Goal: Find specific page/section: Locate a particular part of the current website

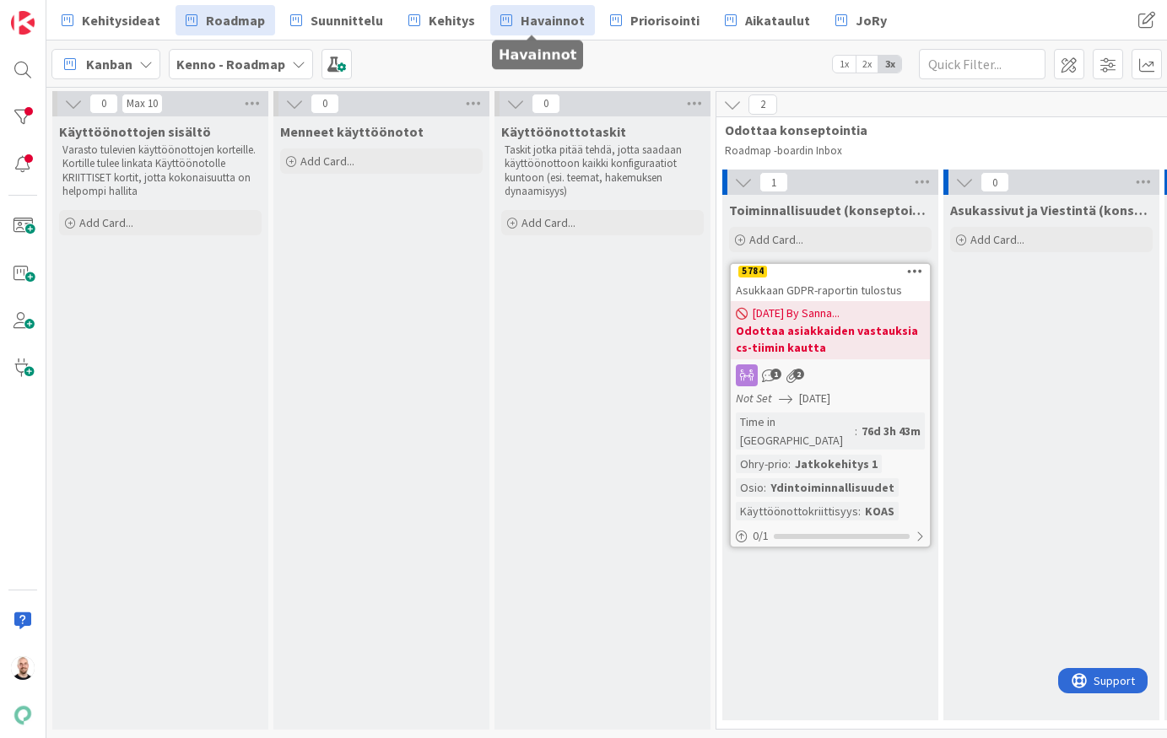
click at [507, 27] on link "Havainnot" at bounding box center [542, 20] width 105 height 30
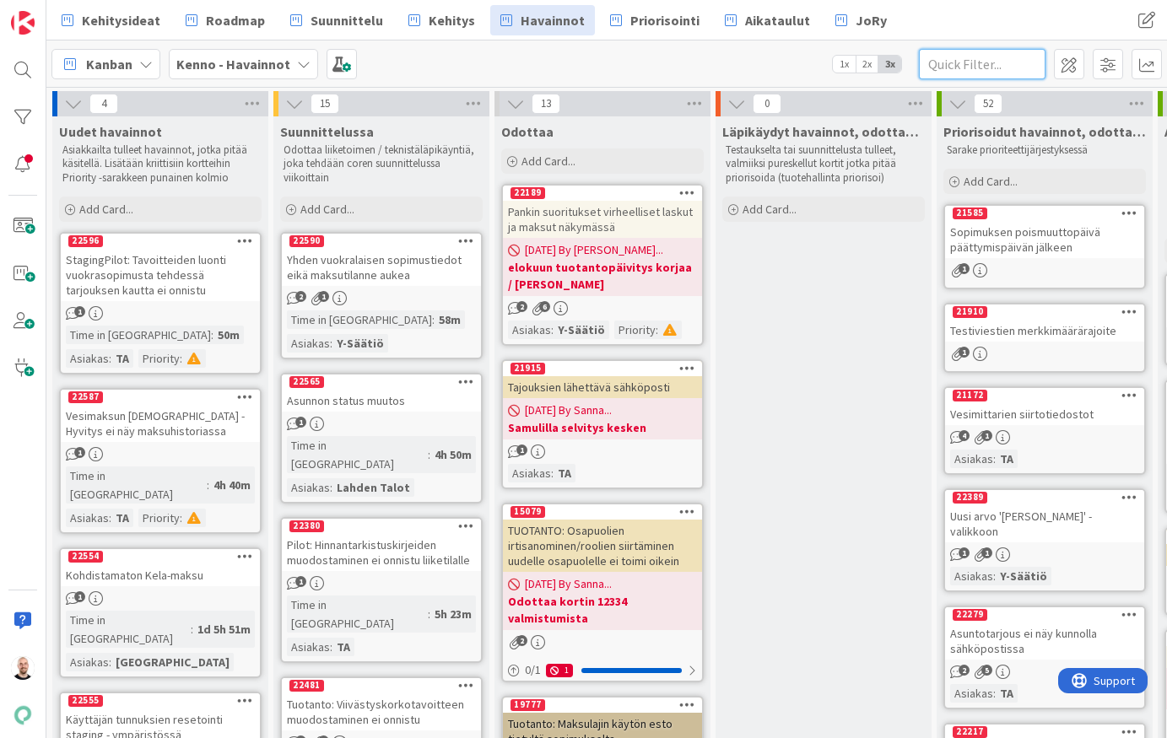
click at [987, 67] on input "text" at bounding box center [982, 64] width 127 height 30
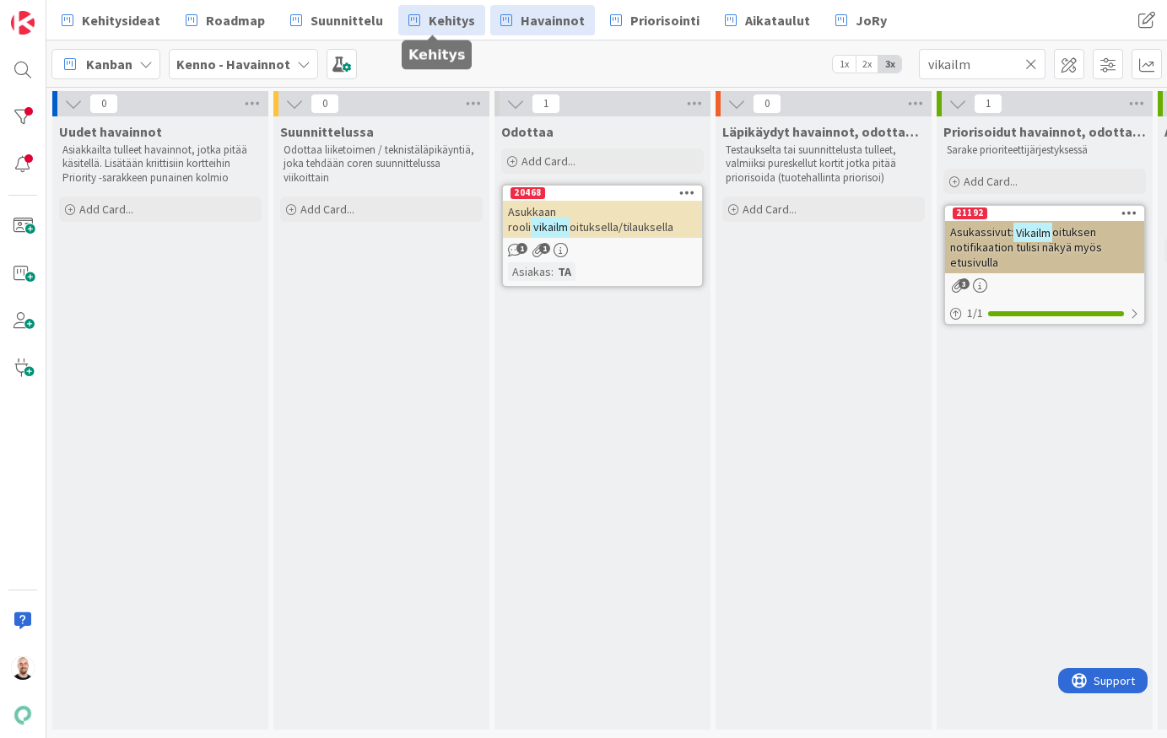
click at [444, 15] on span "Kehitys" at bounding box center [452, 20] width 46 height 20
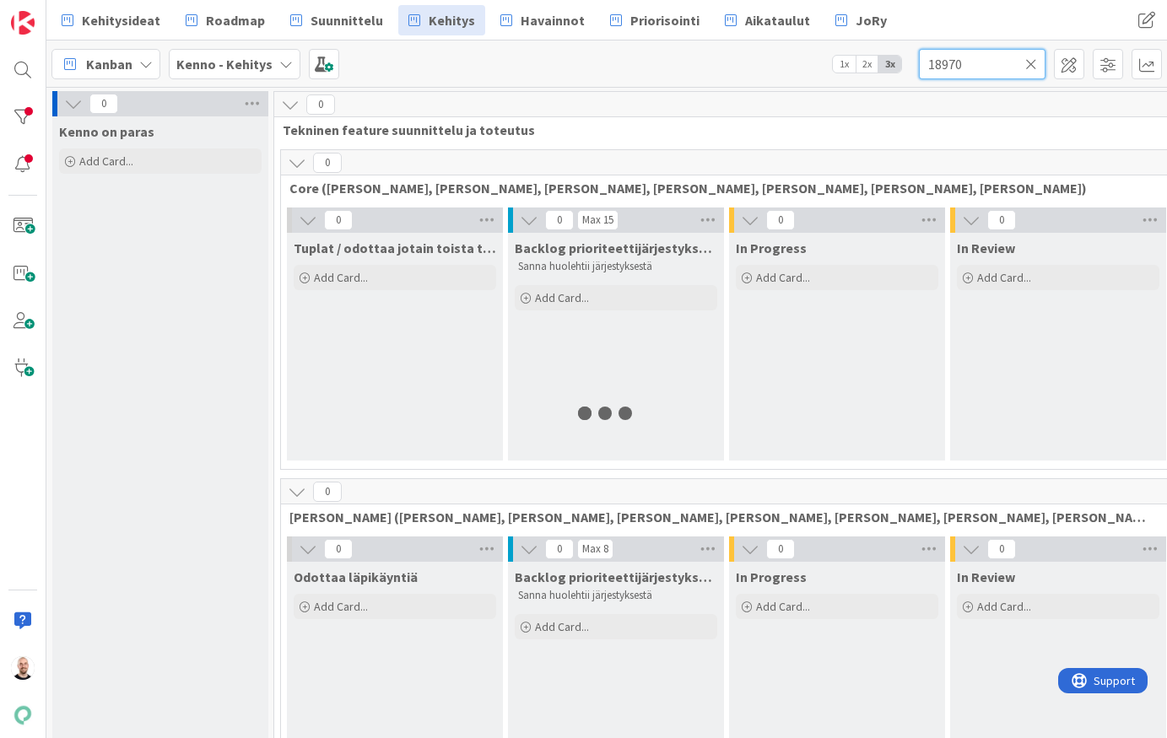
click at [963, 64] on input "18970" at bounding box center [982, 64] width 127 height 30
type input "vikailm"
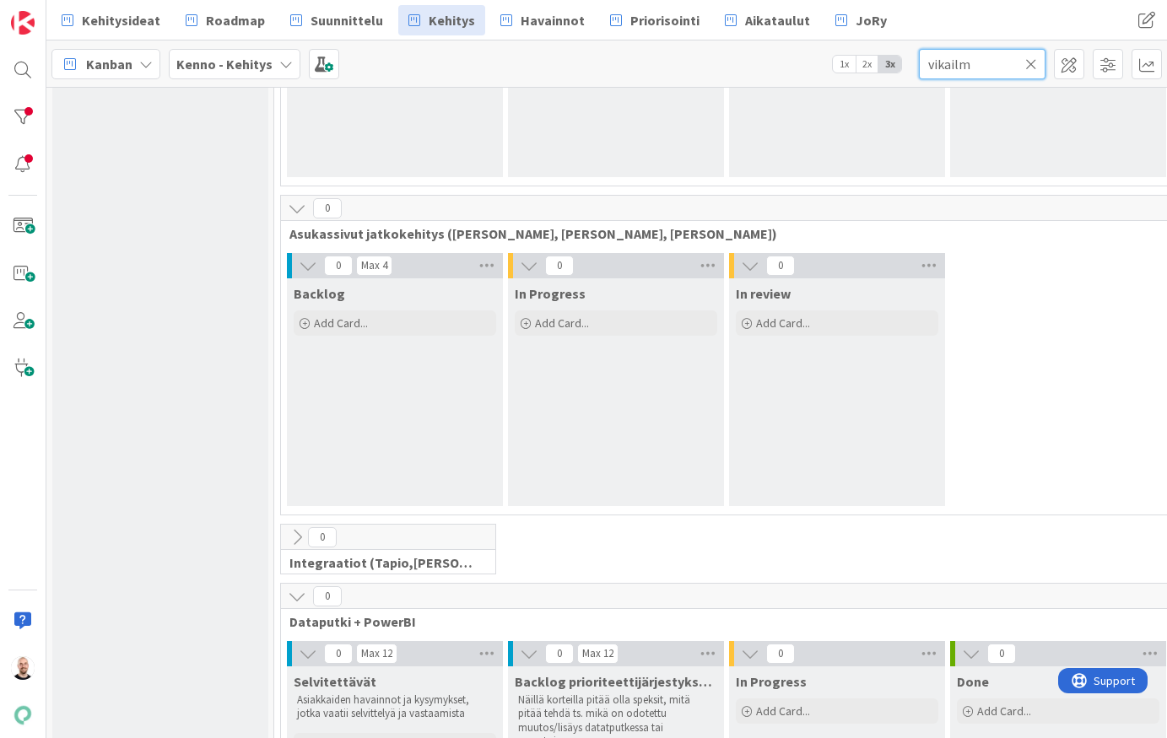
scroll to position [1485, 0]
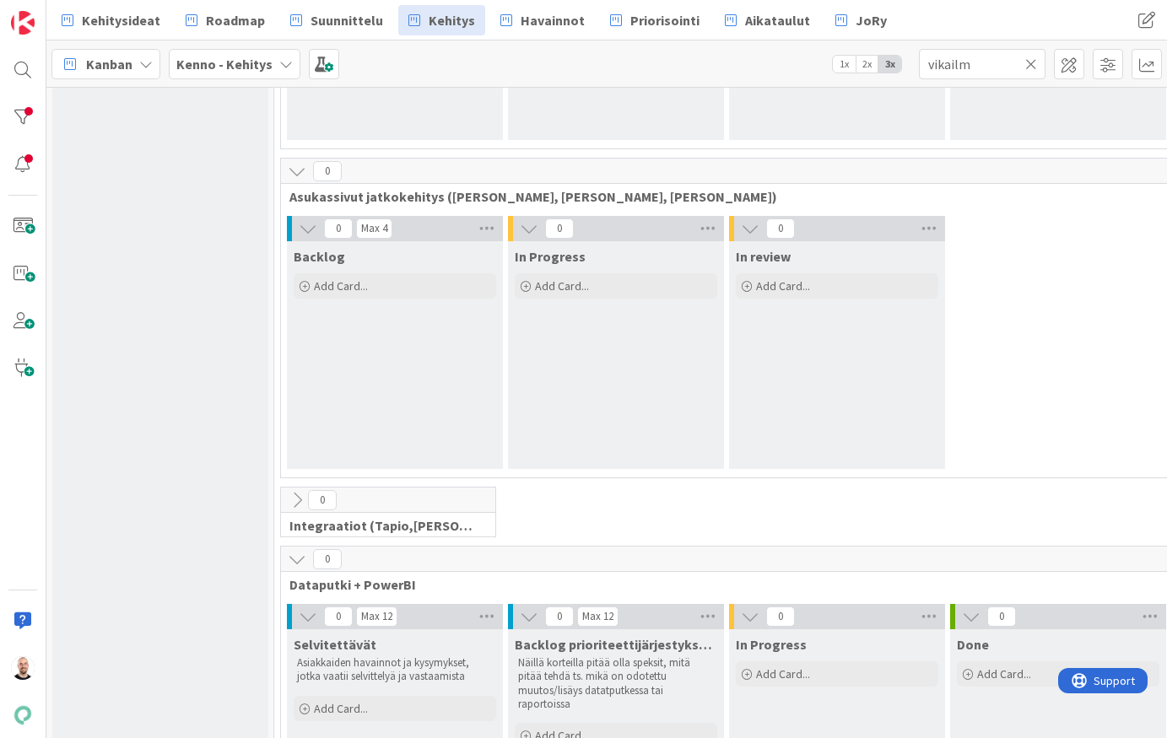
click at [1031, 57] on icon at bounding box center [1031, 64] width 12 height 15
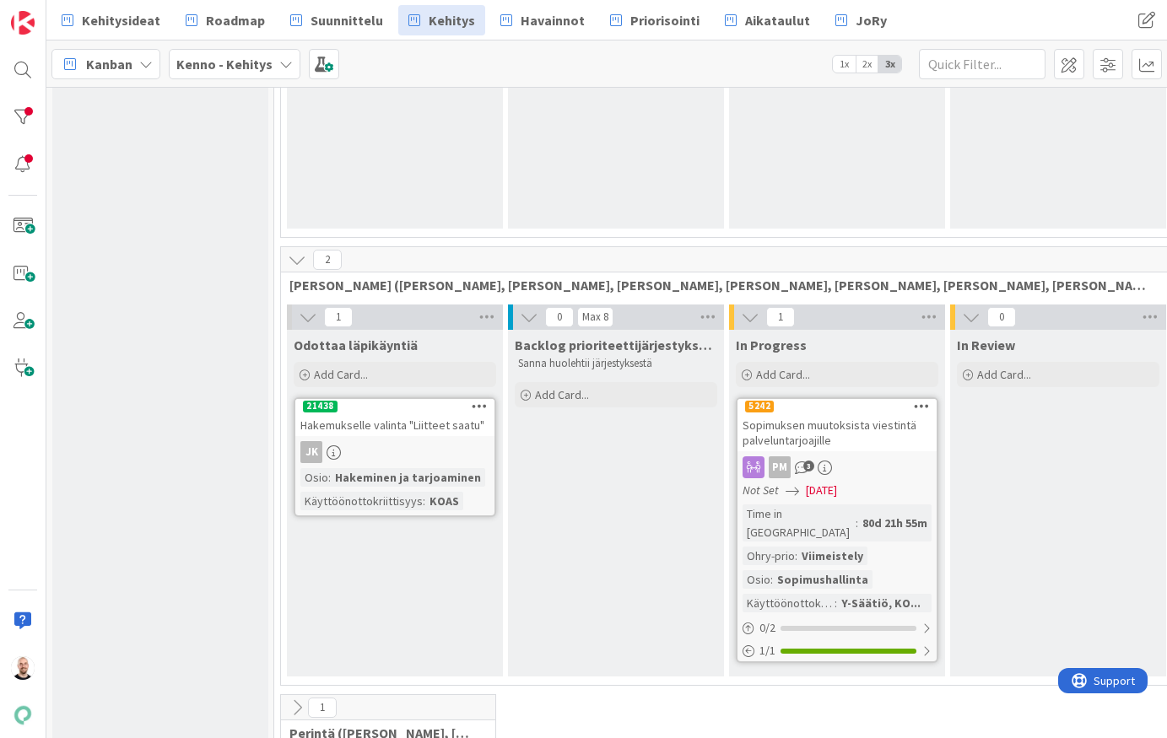
scroll to position [236, 0]
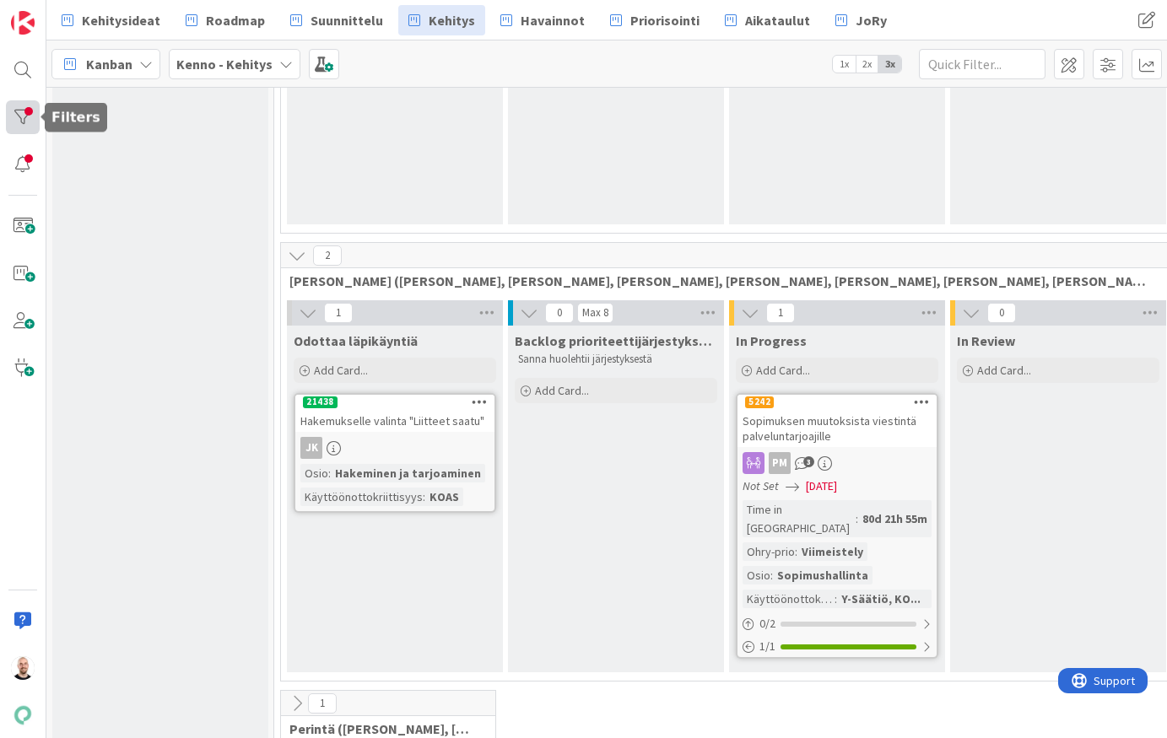
click at [23, 105] on div at bounding box center [23, 117] width 34 height 34
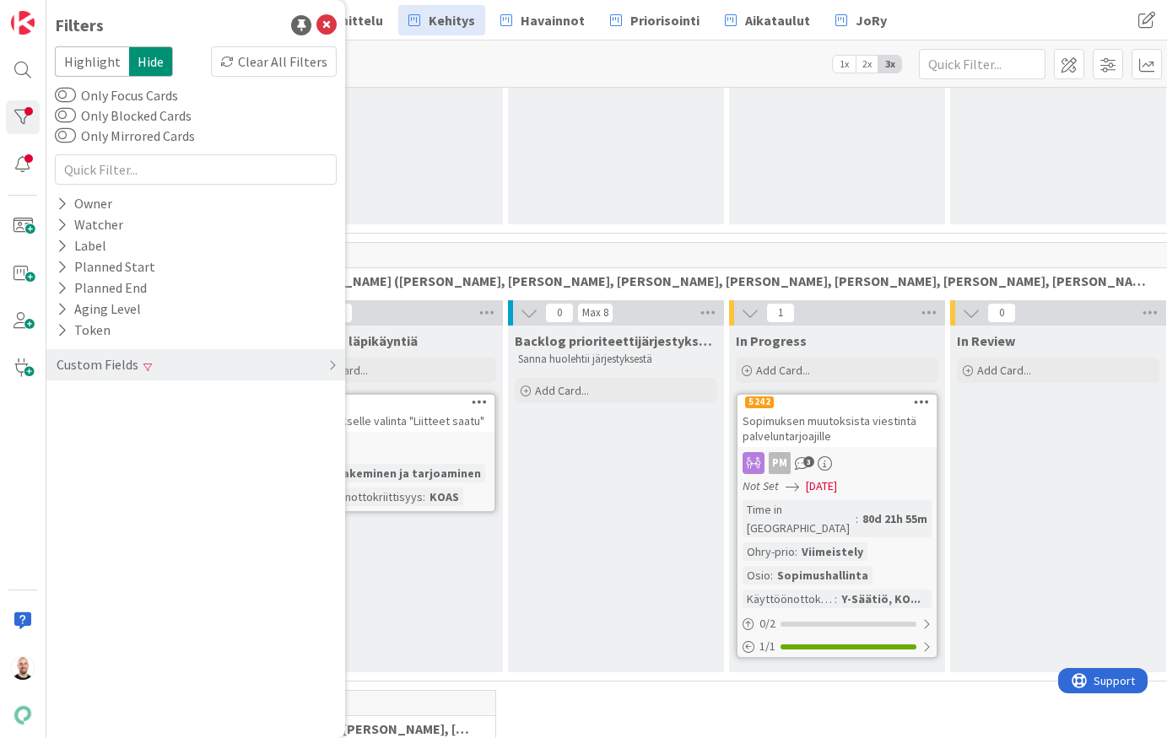
click at [276, 46] on div "Filters Highlight Hide Clear All Filters Only Focus Cards Only Blocked Cards On…" at bounding box center [195, 369] width 299 height 738
click at [274, 57] on div "Clear All Filters" at bounding box center [274, 61] width 126 height 30
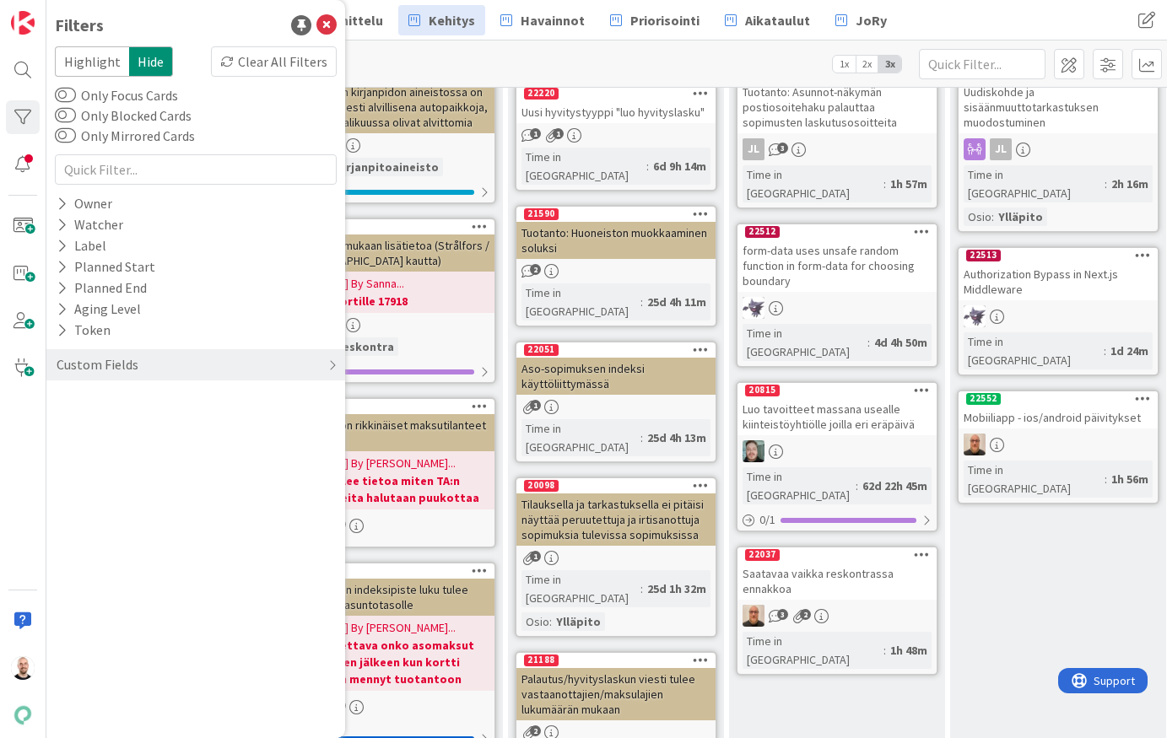
click at [480, 73] on div "Kanban Kenno - Kehitys 1x 2x 3x" at bounding box center [606, 63] width 1120 height 46
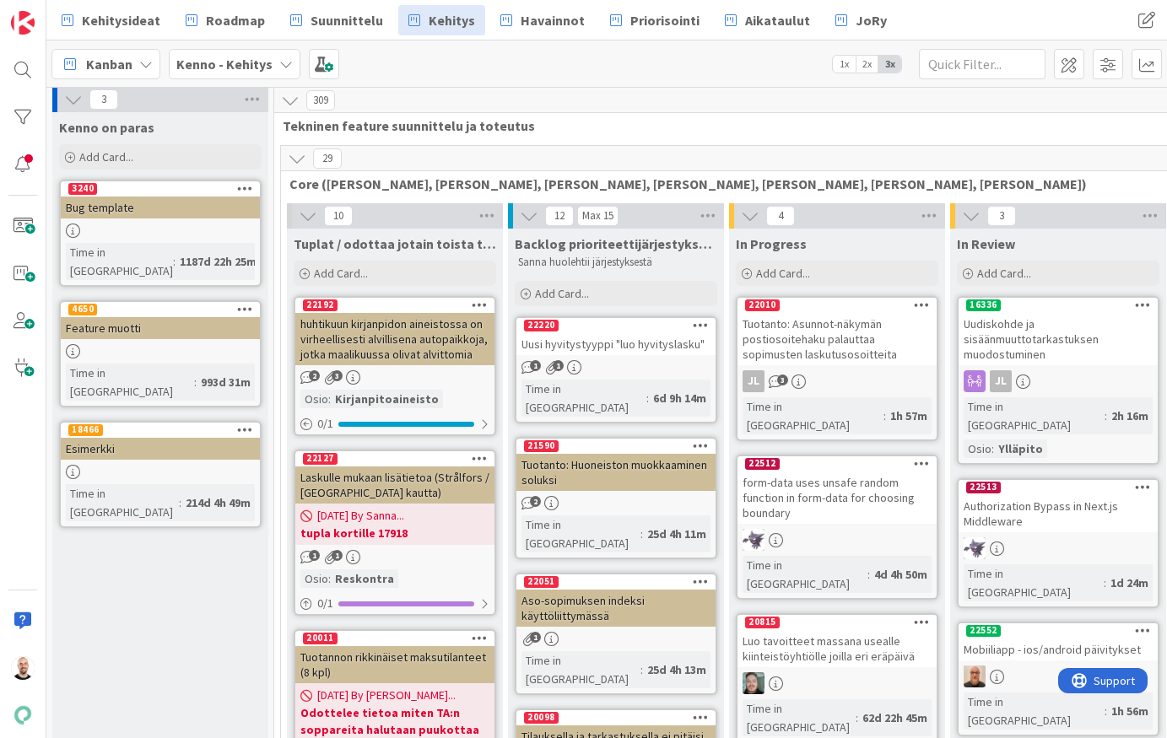
scroll to position [0, 0]
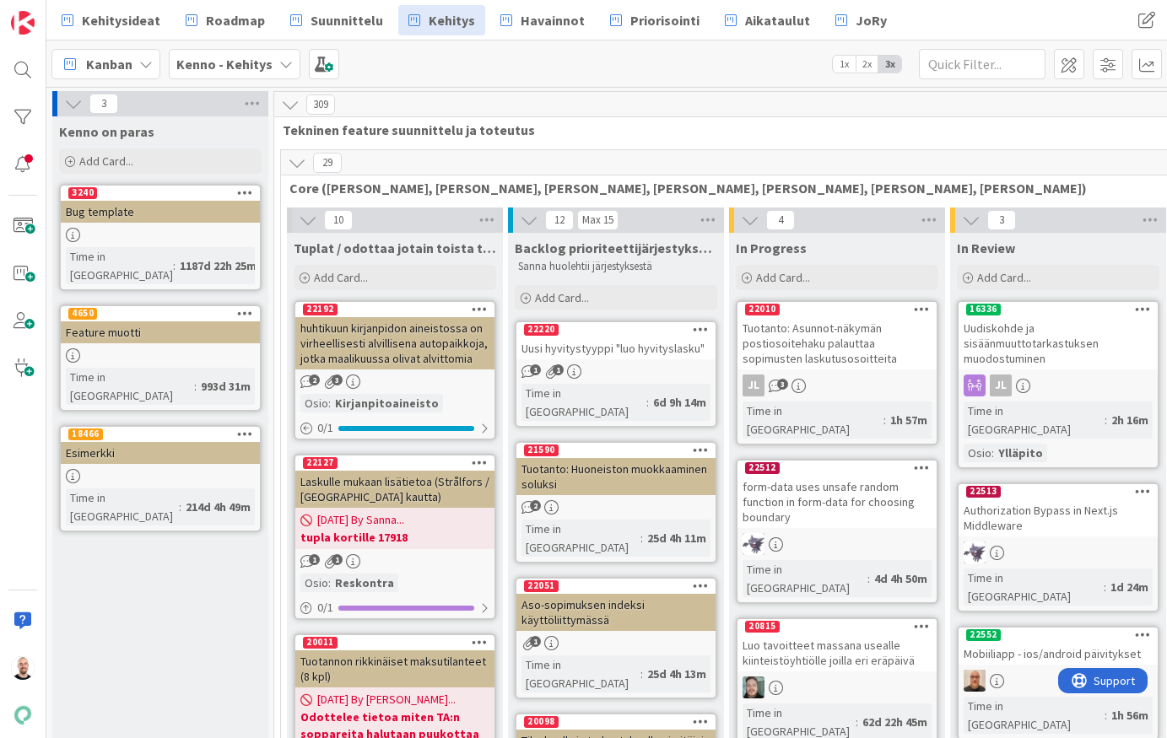
click at [292, 162] on icon at bounding box center [297, 163] width 19 height 19
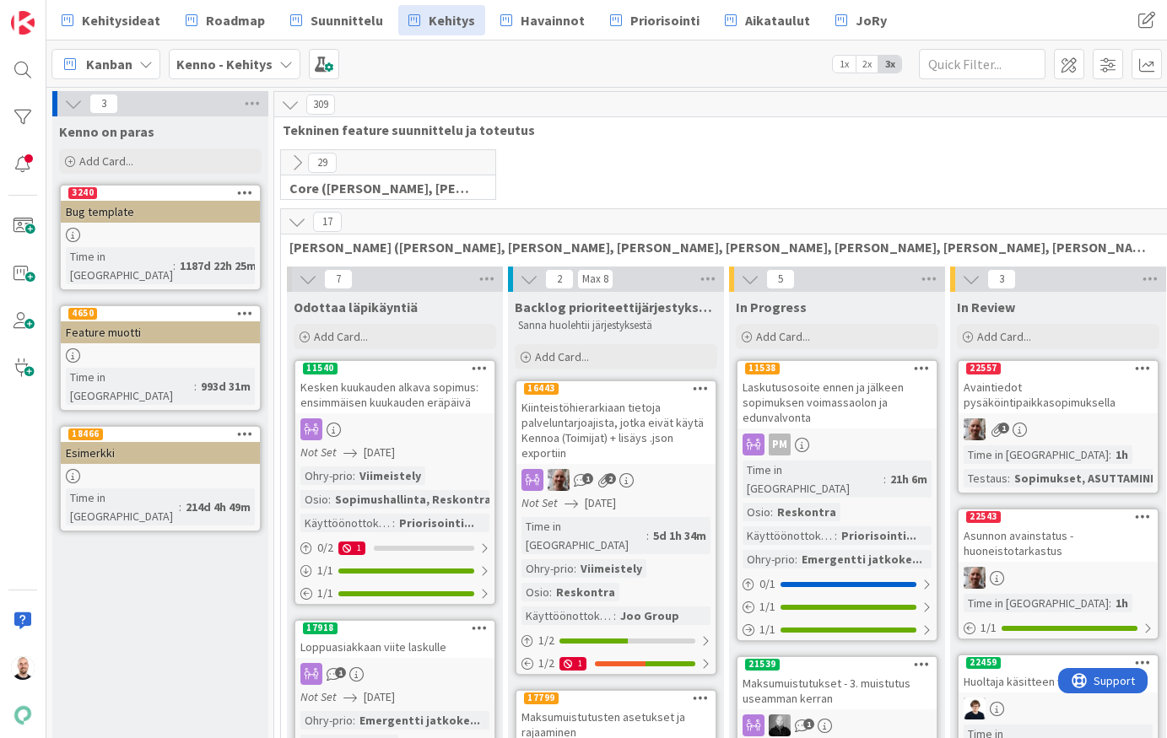
click at [297, 224] on icon at bounding box center [297, 222] width 19 height 19
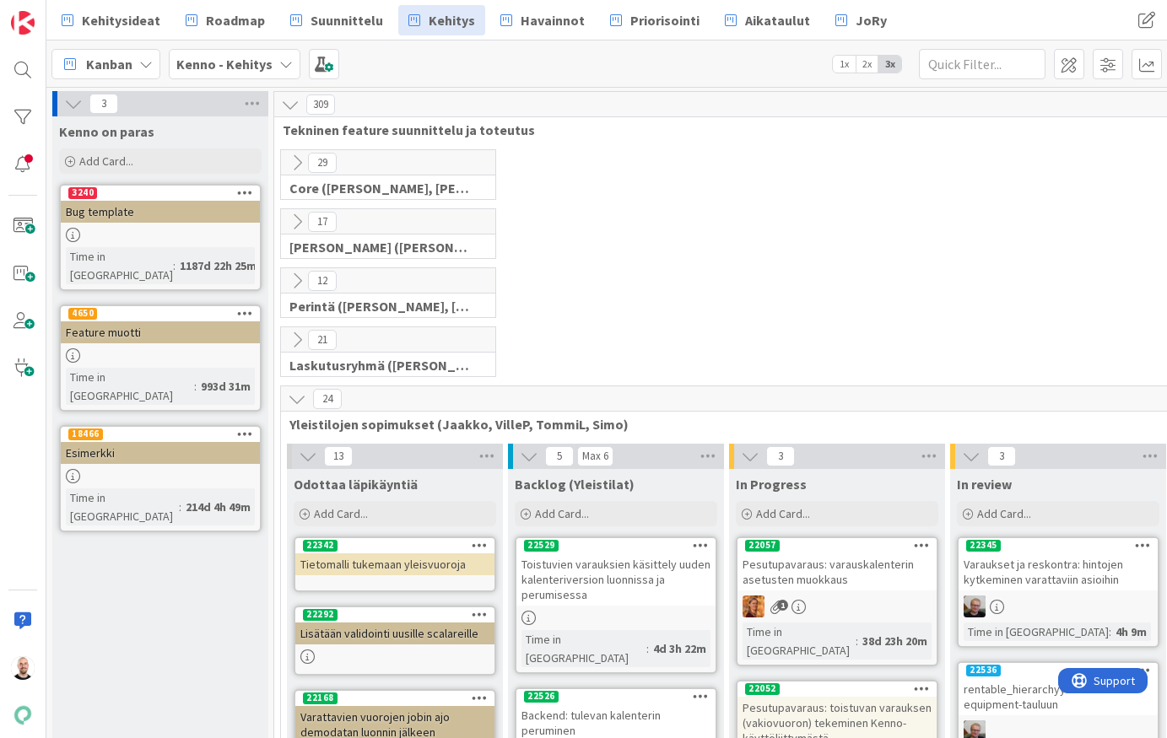
click at [296, 399] on icon at bounding box center [297, 399] width 19 height 19
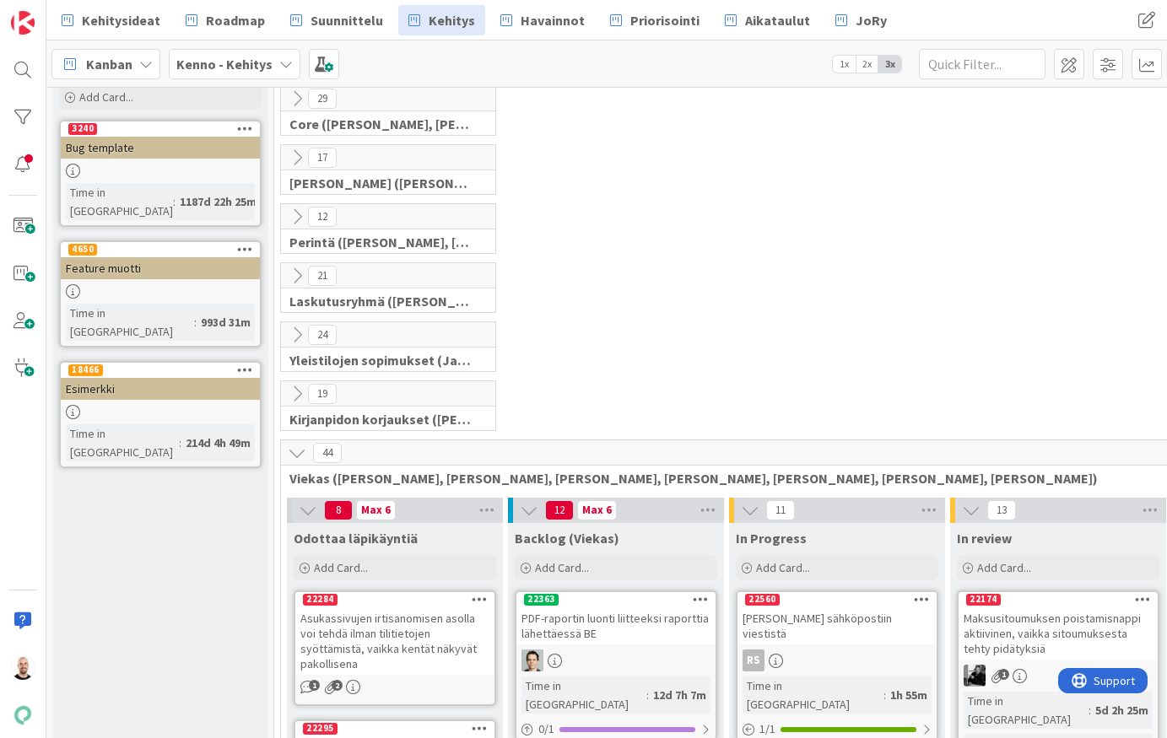
scroll to position [55, 0]
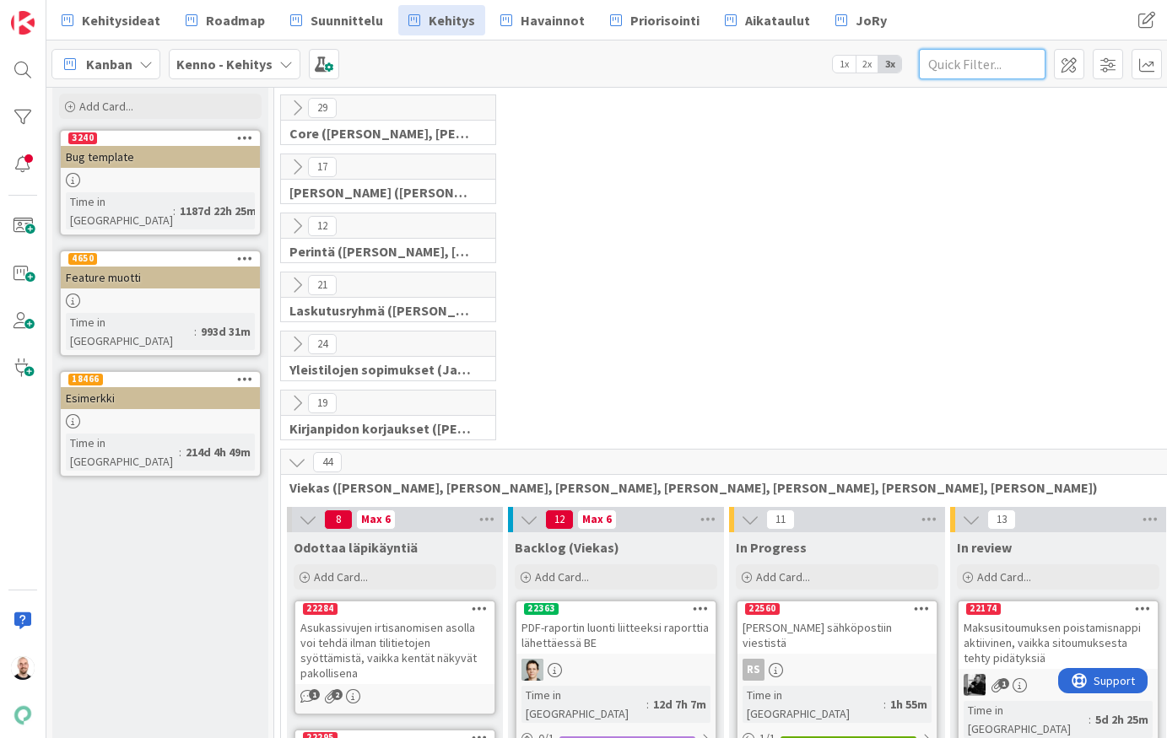
click at [975, 73] on input "text" at bounding box center [982, 64] width 127 height 30
type input "yhteystiedot"
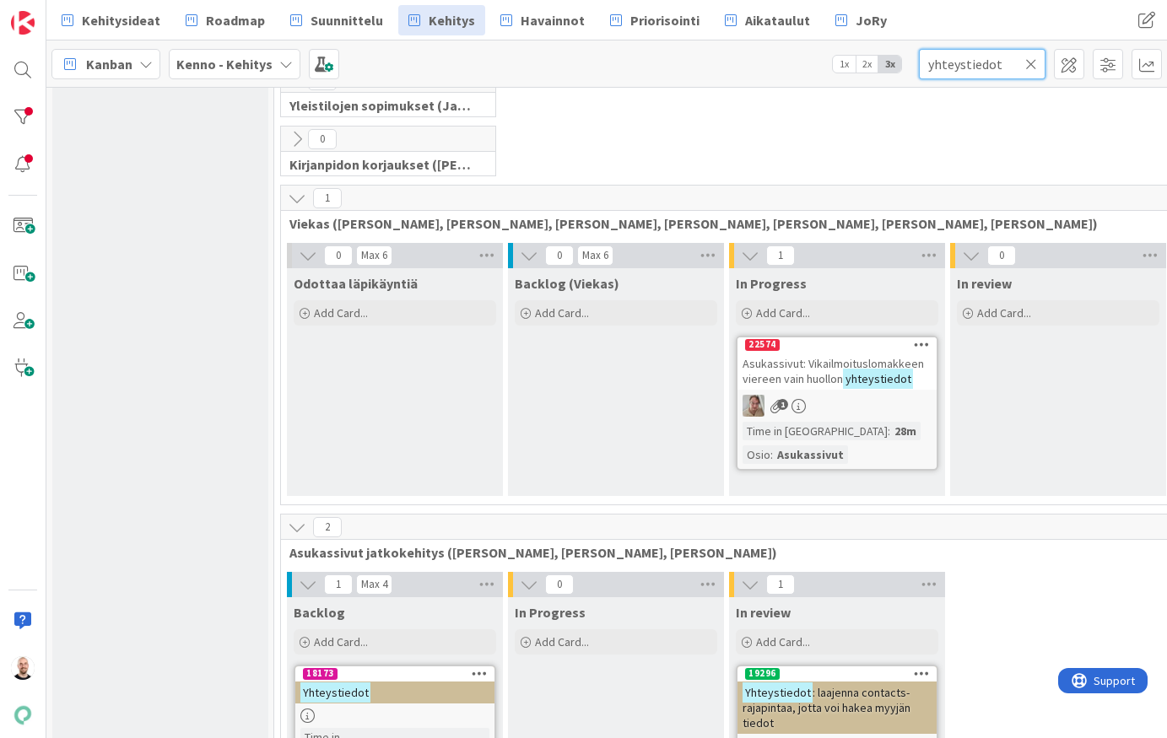
scroll to position [511, 0]
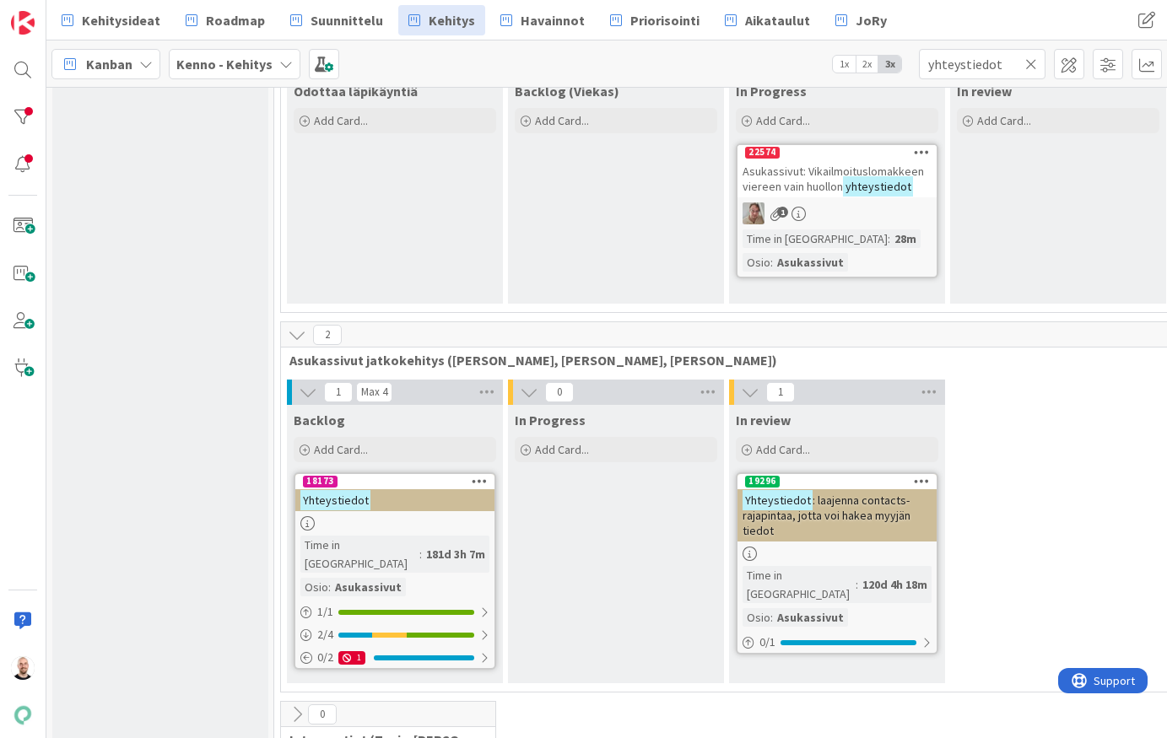
click at [816, 175] on span "Asukassivut: Vikailmoituslomakkeen viereen vain huollon" at bounding box center [832, 179] width 181 height 30
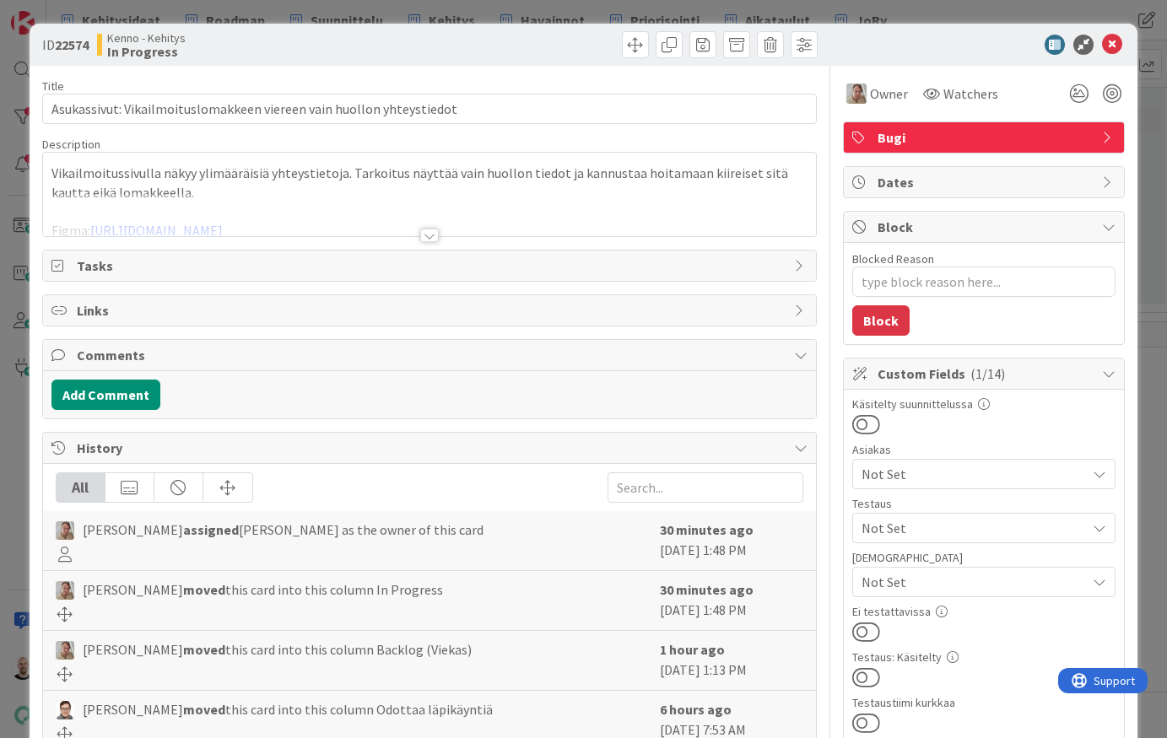
click at [427, 239] on div at bounding box center [429, 235] width 19 height 13
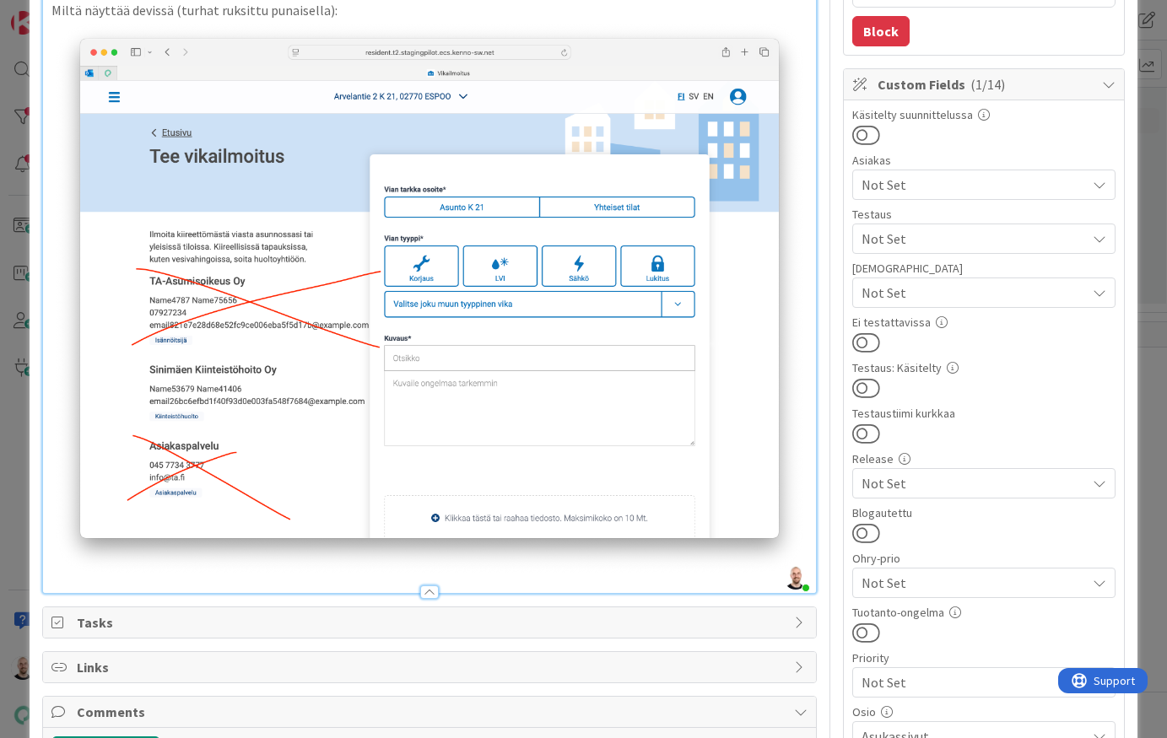
scroll to position [325, 0]
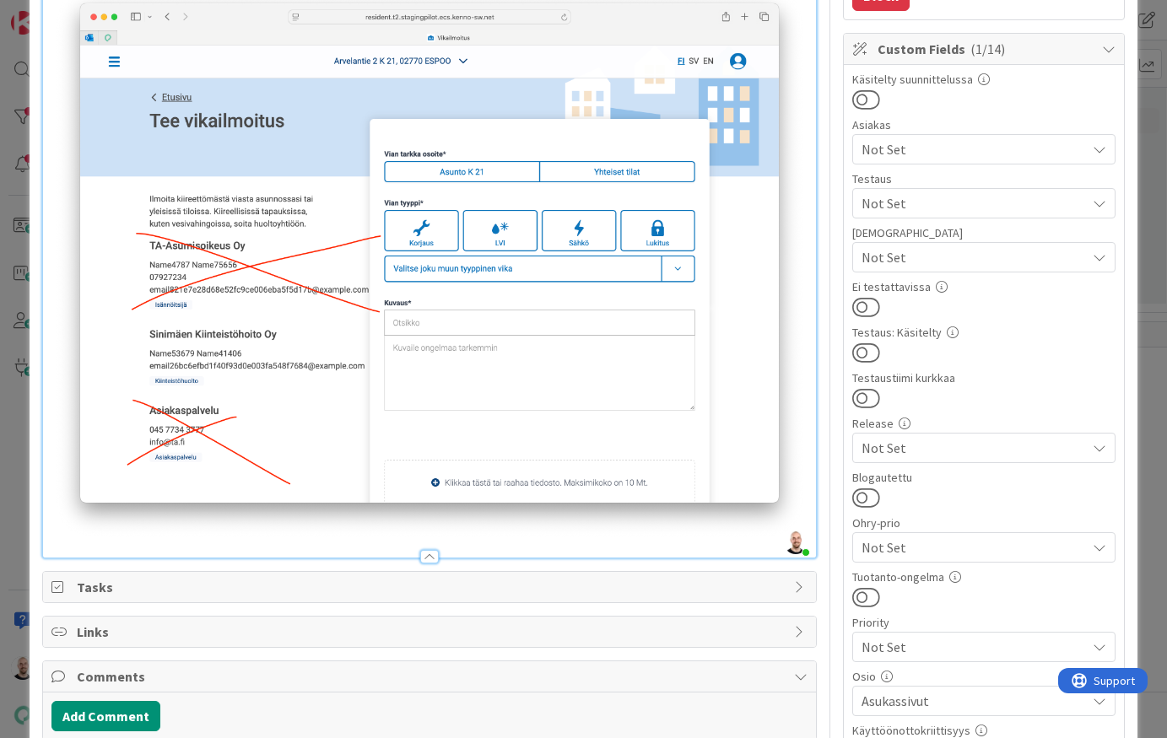
type textarea "x"
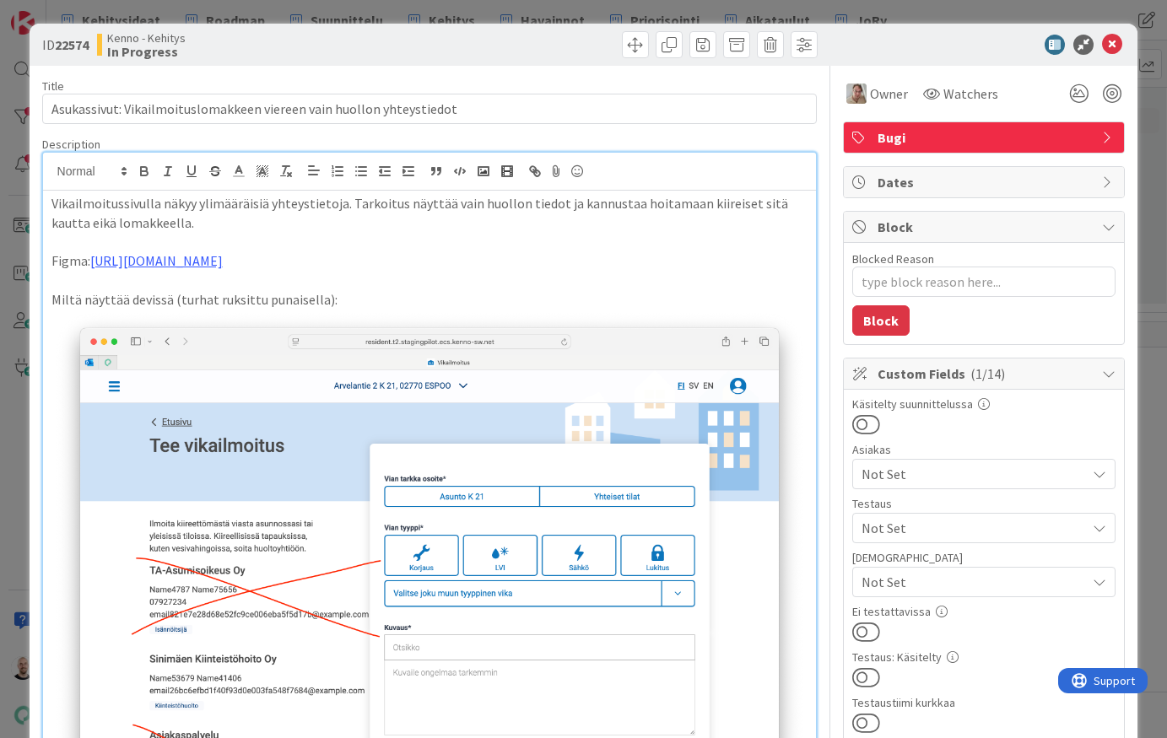
scroll to position [0, 0]
click at [726, 5] on div "ID 22574 Kenno - Kehitys In Progress Title 68 / 128 Asukassivut: Vikailmoituslo…" at bounding box center [583, 369] width 1167 height 738
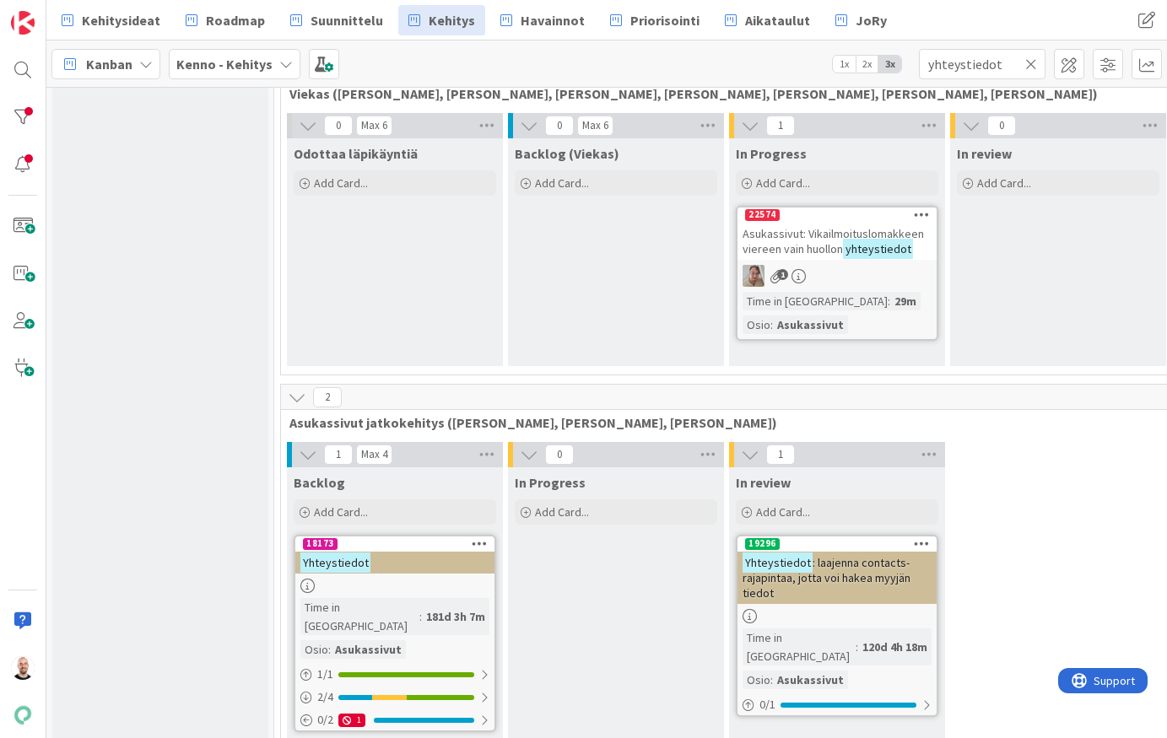
click at [1032, 64] on icon at bounding box center [1031, 64] width 12 height 15
